Goal: Task Accomplishment & Management: Use online tool/utility

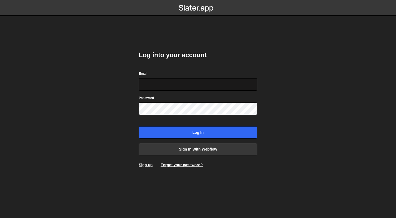
click at [181, 87] on input "Email" at bounding box center [198, 84] width 118 height 12
click at [121, 90] on body "Log into your account Email Password Log in Sign in with Webflow Sign up Forgot…" at bounding box center [198, 109] width 396 height 218
click at [128, 109] on body "Log into your account Email Password Log in Sign in with Webflow Sign up Forgot…" at bounding box center [198, 109] width 396 height 218
click at [132, 110] on div "Log into your account Email Password Log in Sign in with Webflow Sign up Forgot…" at bounding box center [198, 109] width 135 height 218
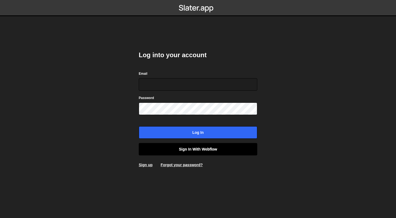
click at [159, 151] on link "Sign in with Webflow" at bounding box center [198, 149] width 118 height 12
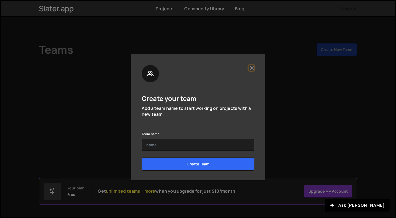
click at [253, 68] on button "Close" at bounding box center [252, 68] width 6 height 6
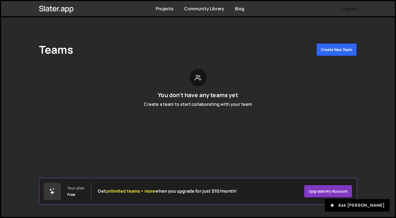
click at [352, 6] on button "Logout" at bounding box center [349, 9] width 15 height 10
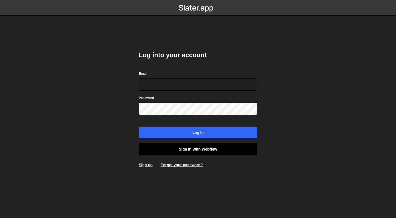
click at [193, 153] on link "Sign in with Webflow" at bounding box center [198, 149] width 118 height 12
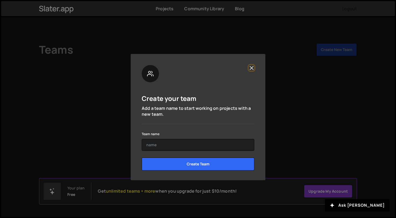
click at [253, 68] on button "Close" at bounding box center [252, 68] width 6 height 6
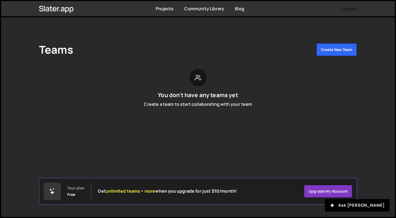
click at [348, 11] on button "Logout" at bounding box center [349, 9] width 15 height 10
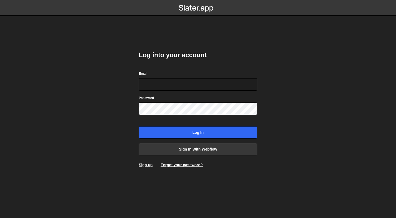
click at [190, 90] on form "Email Password Log in" at bounding box center [198, 105] width 118 height 68
click at [191, 88] on input "Email" at bounding box center [198, 84] width 118 height 12
click at [171, 164] on link "Forgot your password?" at bounding box center [181, 164] width 42 height 4
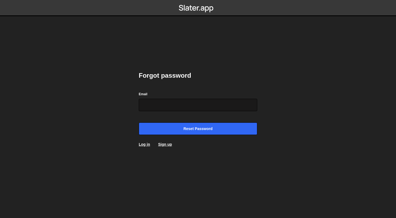
click at [157, 103] on input "Email" at bounding box center [198, 105] width 118 height 12
type input "dogukan@visum.run"
click at [139, 122] on input "Reset password" at bounding box center [198, 128] width 118 height 12
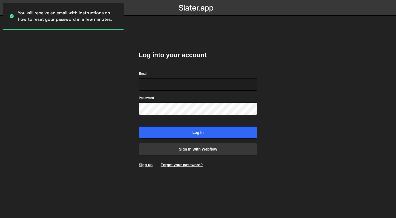
click at [97, 78] on body "You will receive an email with instructions on how to reset your password in a …" at bounding box center [198, 109] width 396 height 218
click at [147, 81] on input "Email" at bounding box center [198, 84] width 118 height 12
paste input "[PERSON_NAME][EMAIL_ADDRESS][DOMAIN_NAME]"
type input "[PERSON_NAME][EMAIL_ADDRESS][DOMAIN_NAME]"
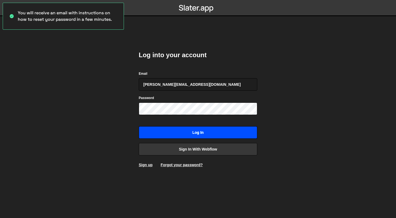
click at [185, 134] on input "Log in" at bounding box center [198, 132] width 118 height 12
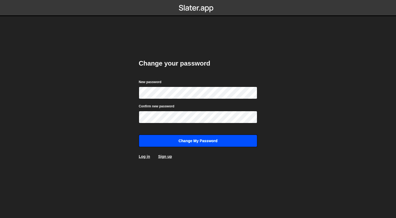
click at [158, 137] on input "Change my password" at bounding box center [198, 140] width 118 height 12
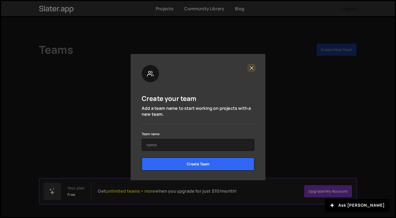
click at [254, 67] on button "Close" at bounding box center [252, 68] width 6 height 6
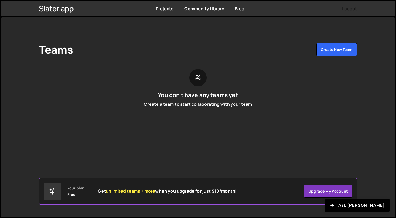
click at [174, 132] on div "Teams Create New Team You don't have any teams yet Create a team to start colla…" at bounding box center [198, 77] width 334 height 120
click at [169, 9] on link "Projects" at bounding box center [165, 9] width 18 height 6
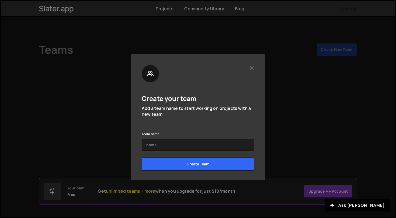
click at [254, 66] on div "Create your team Add a team name to start working on projects with a new team. …" at bounding box center [198, 117] width 135 height 126
click at [254, 67] on button "Close" at bounding box center [252, 68] width 6 height 6
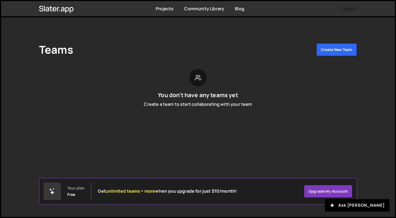
click at [344, 15] on div "Projects [GEOGRAPHIC_DATA] Blog Logout" at bounding box center [198, 8] width 334 height 15
click at [344, 11] on button "Logout" at bounding box center [349, 9] width 15 height 10
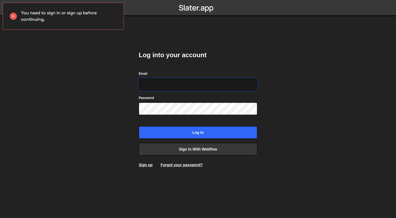
type input "julien@visum.run"
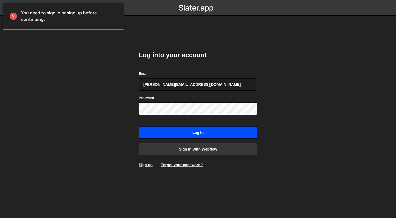
click at [163, 130] on input "Log in" at bounding box center [198, 132] width 118 height 12
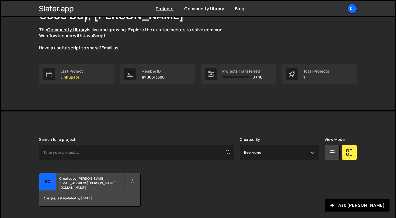
scroll to position [60, 0]
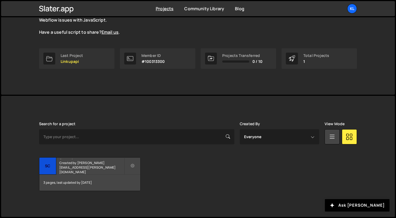
click at [94, 159] on h2 "Scrapin" at bounding box center [91, 158] width 65 height 2
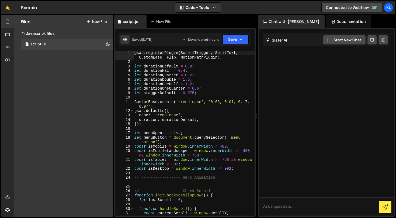
type textarea "let durationOneHalf = 1.2;"
click at [149, 83] on div "gsap . registerPlugin ( ScrollTrigger , SplitText , CustomEase , Flip , MotionP…" at bounding box center [193, 142] width 121 height 182
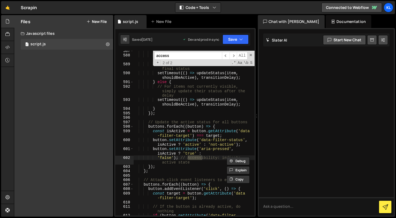
scroll to position [2866, 0]
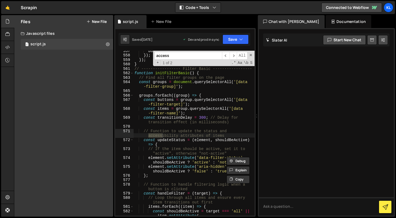
type input "access"
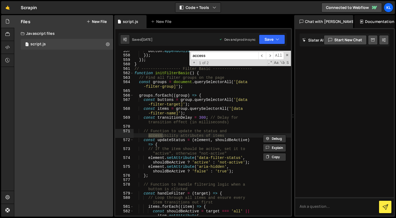
drag, startPoint x: 256, startPoint y: 84, endPoint x: 296, endPoint y: 85, distance: 39.6
click at [296, 85] on div "Files New File Javascript files 1 script.js 0 CSS files Copy share link Edit Fi…" at bounding box center [205, 115] width 382 height 201
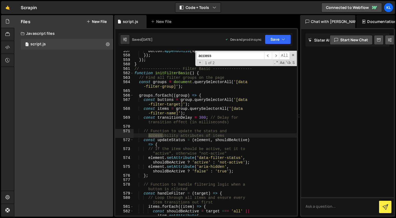
scroll to position [2690, 0]
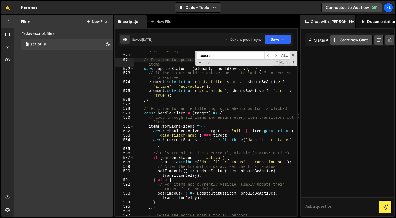
click at [247, 54] on input "access" at bounding box center [231, 56] width 68 height 8
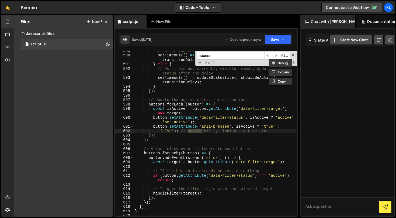
scroll to position [2805, 0]
